Goal: Information Seeking & Learning: Learn about a topic

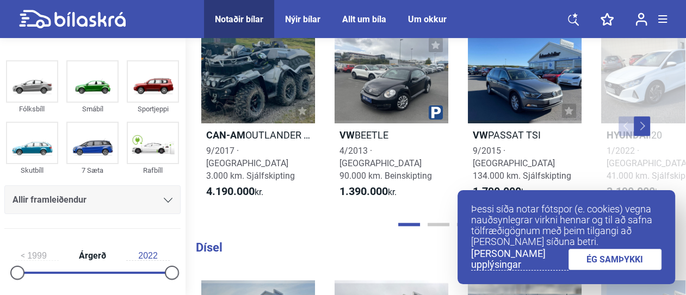
scroll to position [1044, 0]
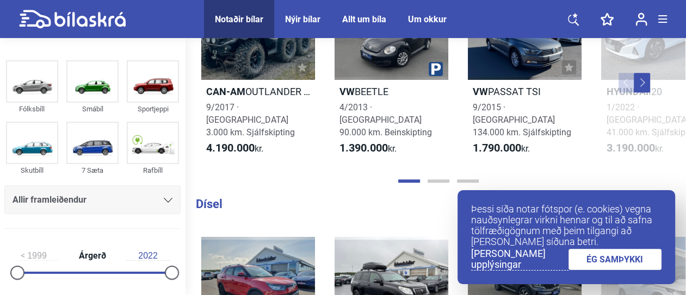
click at [41, 198] on span "Allir framleiðendur" at bounding box center [50, 199] width 74 height 15
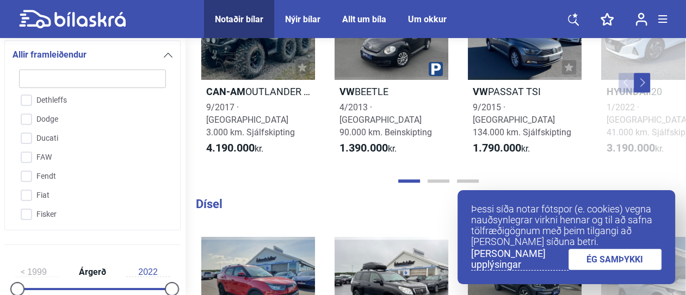
scroll to position [674, 0]
click at [41, 150] on input "Fiat" at bounding box center [85, 152] width 148 height 19
checkbox input "true"
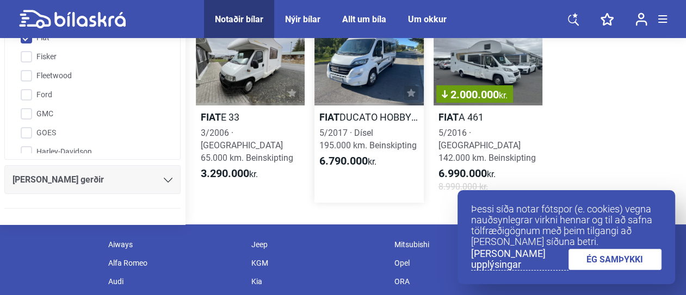
scroll to position [44, 0]
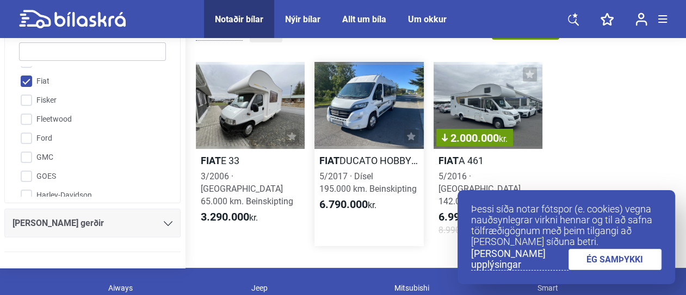
click at [359, 111] on div at bounding box center [368, 105] width 109 height 87
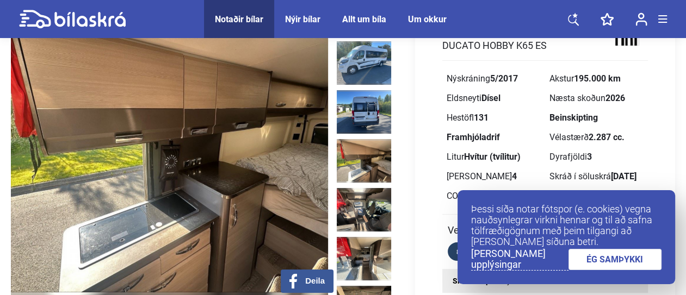
scroll to position [87, 0]
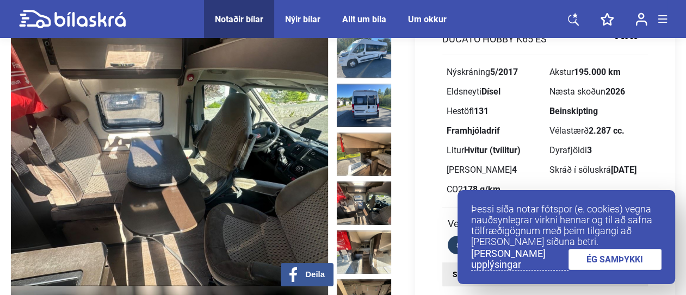
click at [362, 182] on img at bounding box center [364, 204] width 54 height 44
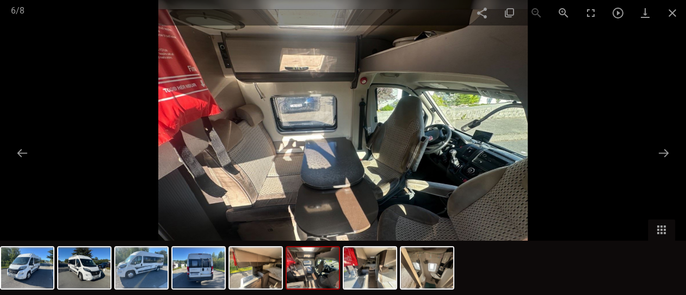
click at [312, 281] on img at bounding box center [313, 267] width 52 height 41
click at [357, 276] on img at bounding box center [370, 267] width 52 height 41
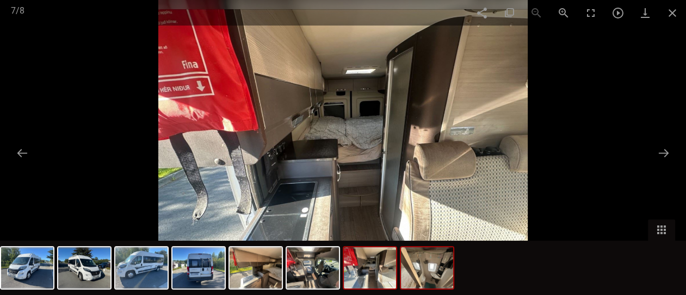
click at [424, 275] on img at bounding box center [427, 267] width 52 height 41
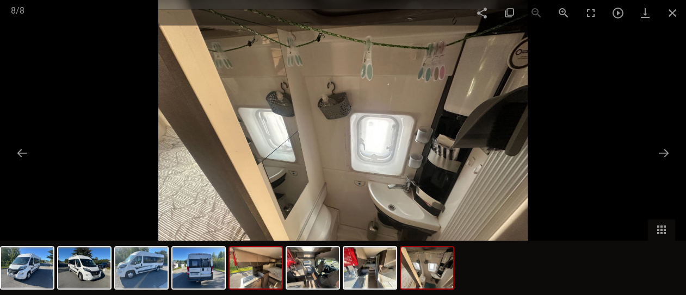
click at [243, 272] on img at bounding box center [255, 267] width 52 height 41
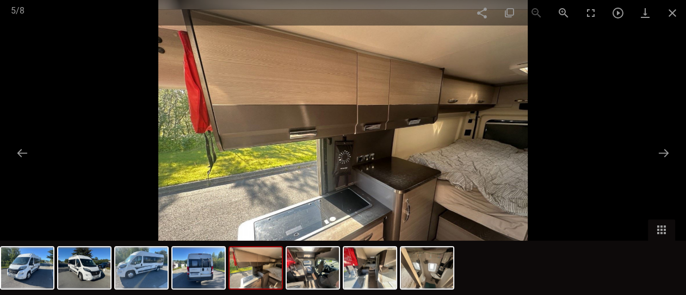
scroll to position [44, 0]
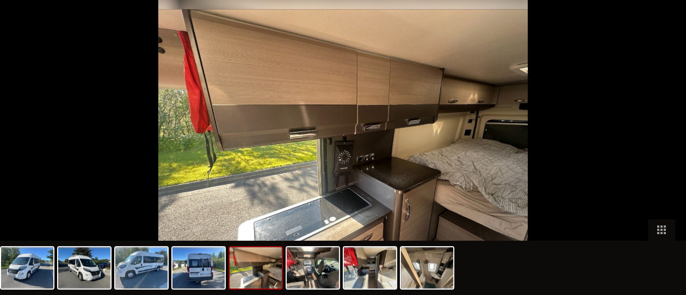
scroll to position [226, 0]
